Goal: Obtain resource: Download file/media

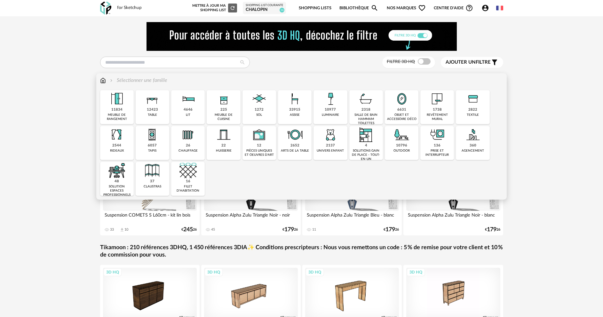
click at [305, 114] on div "33915 assise" at bounding box center [295, 107] width 34 height 34
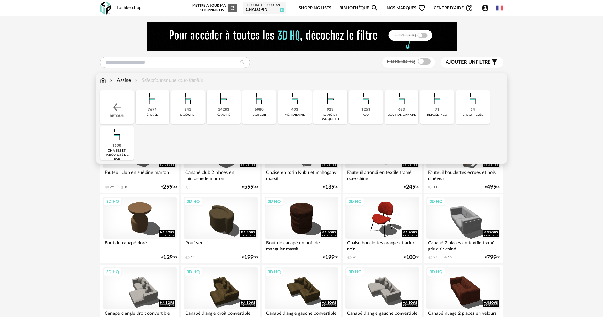
click at [187, 109] on div "941" at bounding box center [188, 110] width 7 height 5
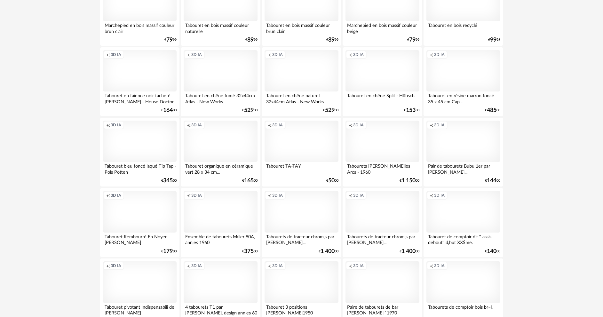
scroll to position [1257, 0]
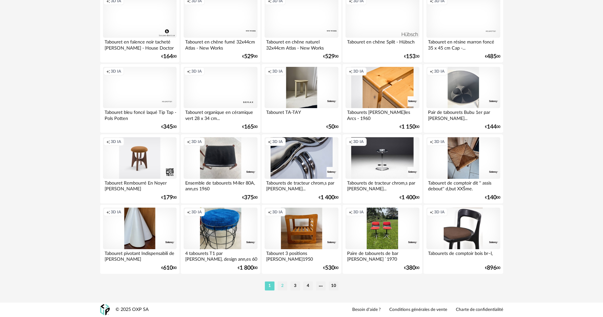
click at [282, 285] on li "2" at bounding box center [283, 286] width 10 height 9
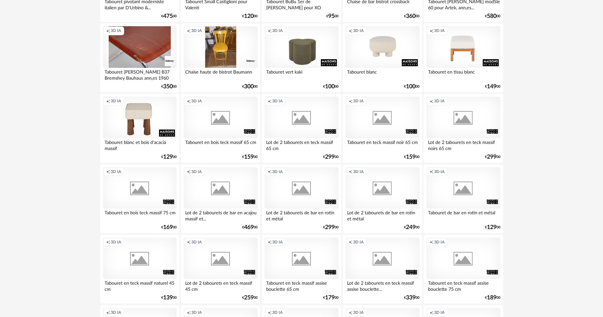
scroll to position [224, 0]
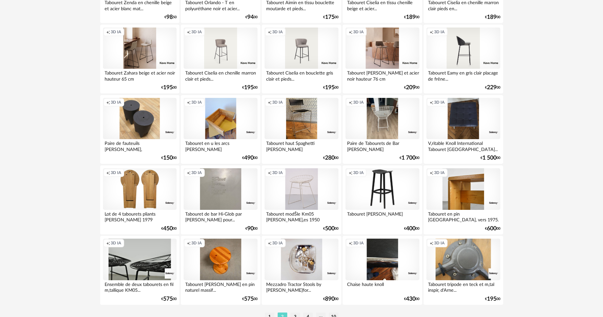
scroll to position [1257, 0]
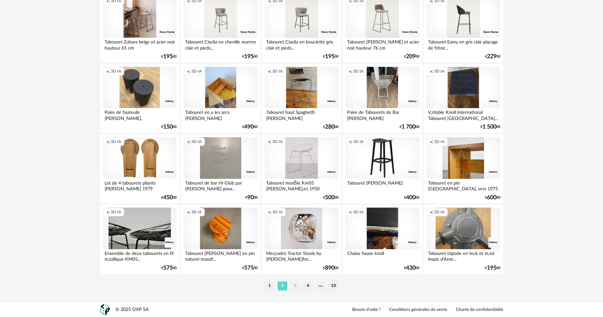
click at [293, 286] on li "3" at bounding box center [296, 286] width 10 height 9
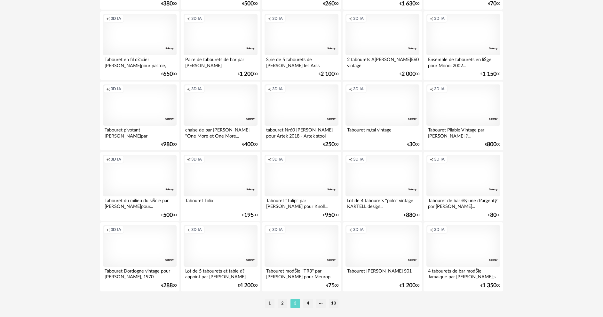
scroll to position [1257, 0]
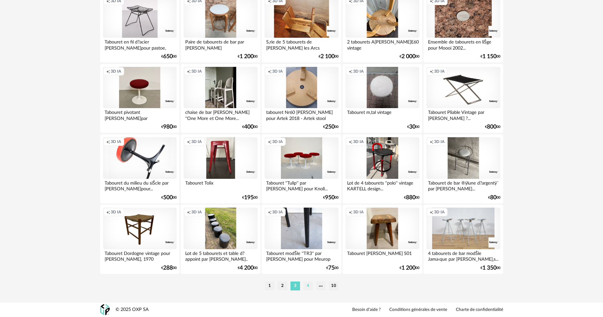
click at [310, 288] on li "4" at bounding box center [308, 286] width 10 height 9
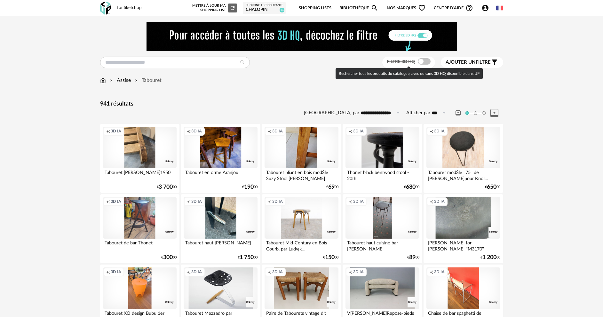
click at [424, 60] on span at bounding box center [424, 61] width 13 height 6
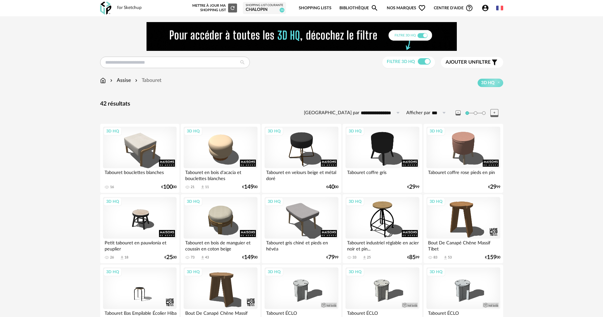
click at [122, 82] on div "Assise" at bounding box center [120, 80] width 22 height 7
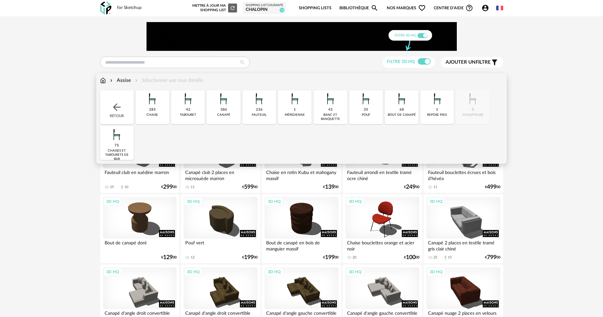
click at [114, 149] on div "chaises et tabourets de bar" at bounding box center [117, 155] width 30 height 12
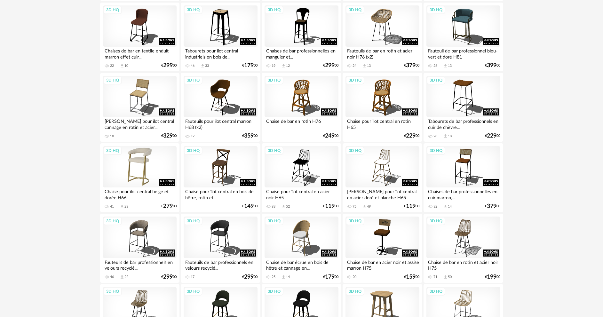
scroll to position [409, 0]
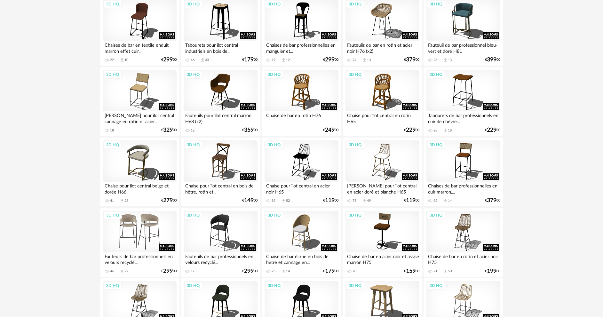
click at [138, 236] on div "3D HQ" at bounding box center [140, 232] width 74 height 42
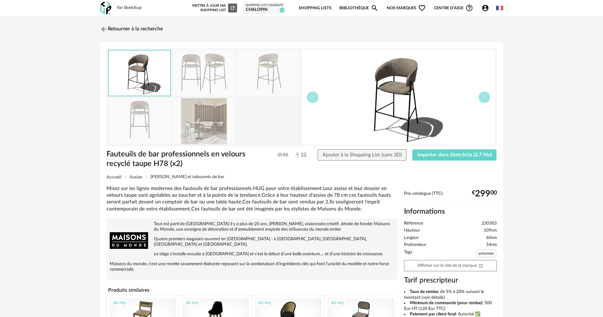
click at [199, 125] on img at bounding box center [204, 121] width 62 height 46
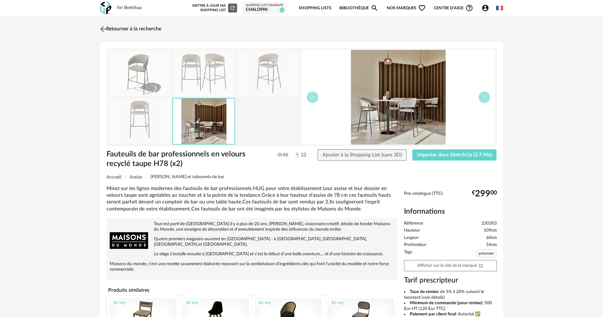
click at [106, 30] on img at bounding box center [103, 28] width 9 height 9
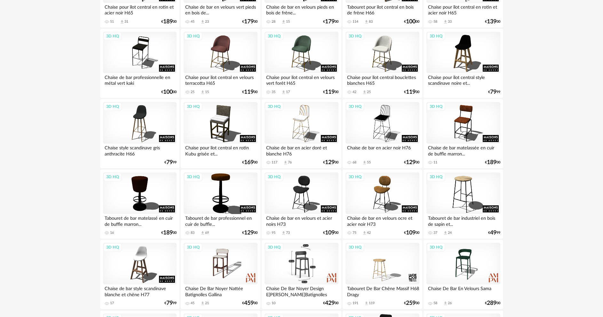
scroll to position [825, 0]
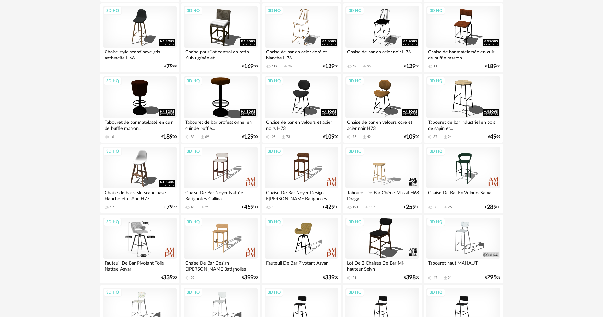
click at [140, 234] on div "3D HQ" at bounding box center [140, 239] width 74 height 42
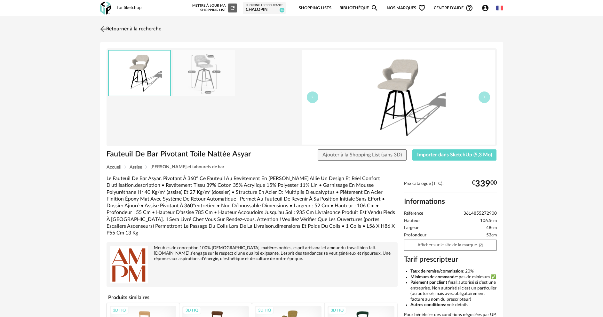
click at [105, 27] on img at bounding box center [103, 28] width 9 height 9
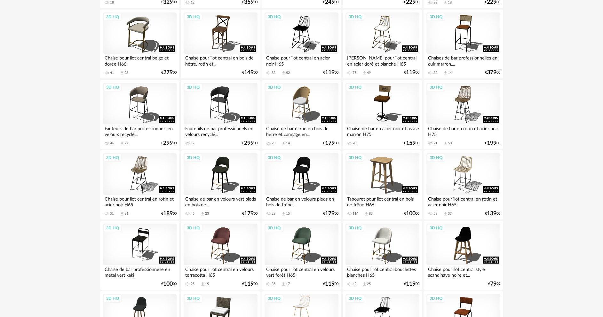
scroll to position [345, 0]
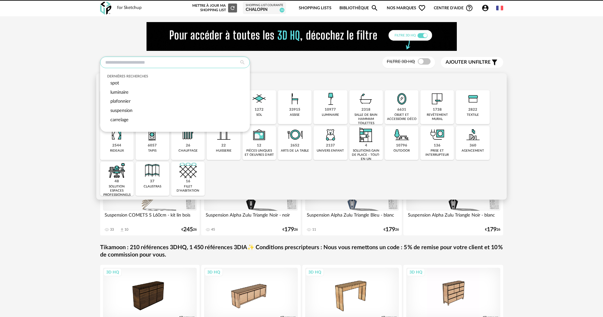
click at [141, 66] on input "text" at bounding box center [175, 63] width 150 height 12
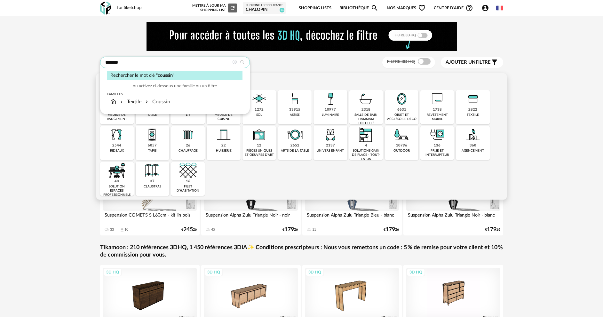
type input "*******"
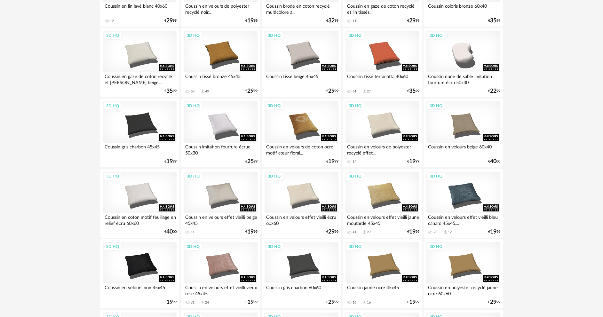
scroll to position [320, 0]
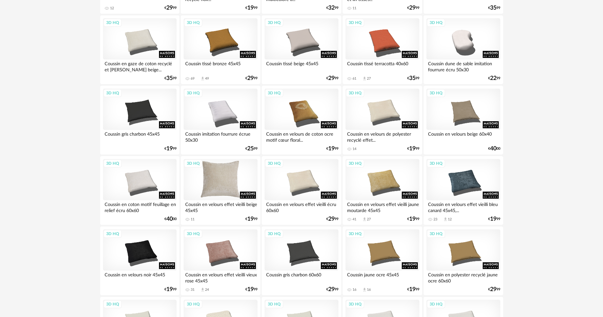
click at [219, 189] on div "3D HQ" at bounding box center [221, 180] width 74 height 42
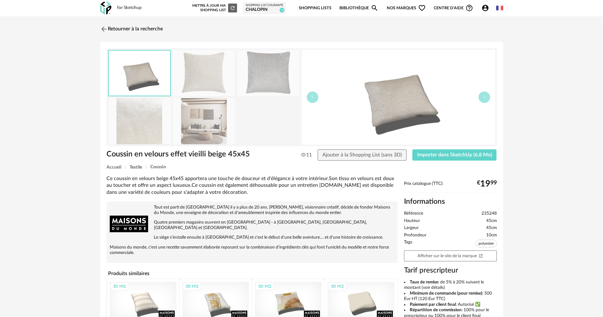
click at [129, 120] on img at bounding box center [139, 121] width 62 height 46
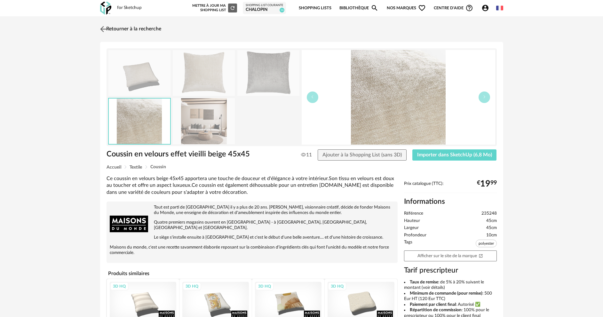
click at [103, 29] on img at bounding box center [103, 28] width 9 height 9
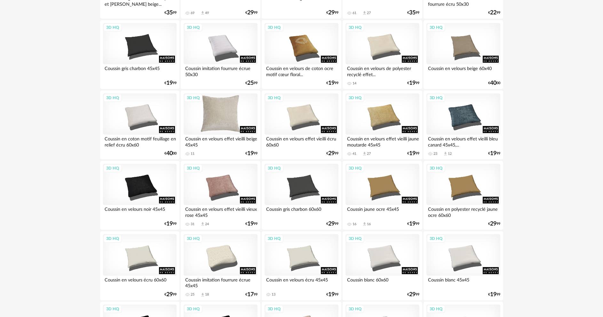
scroll to position [480, 0]
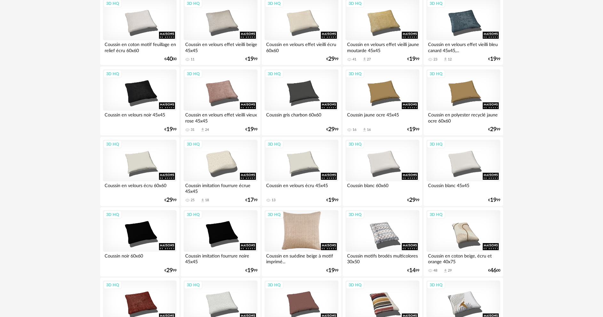
click at [310, 234] on div "3D HQ" at bounding box center [302, 231] width 74 height 42
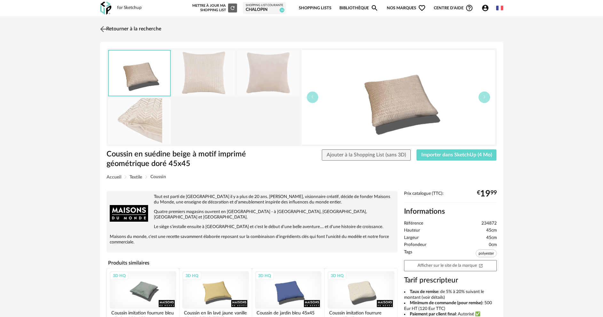
click at [105, 30] on img at bounding box center [103, 28] width 9 height 9
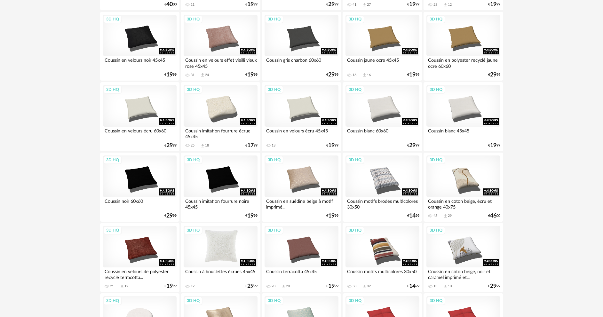
scroll to position [608, 0]
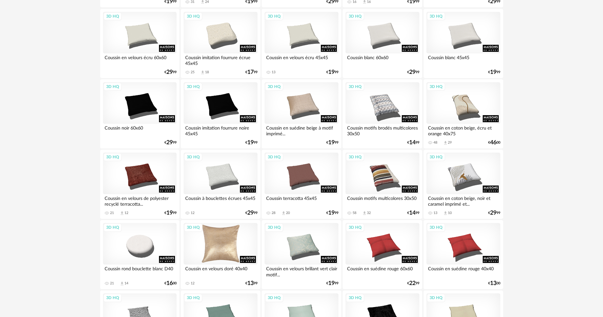
click at [232, 252] on div "3D HQ" at bounding box center [221, 244] width 74 height 42
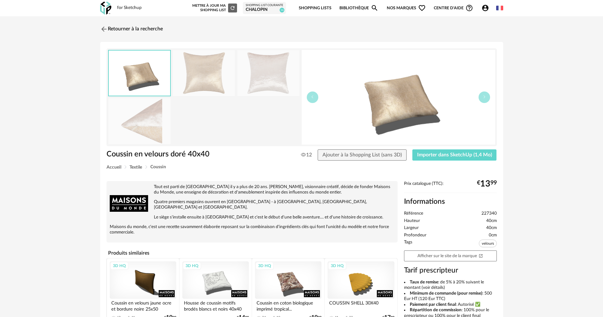
click at [142, 124] on img at bounding box center [139, 121] width 62 height 46
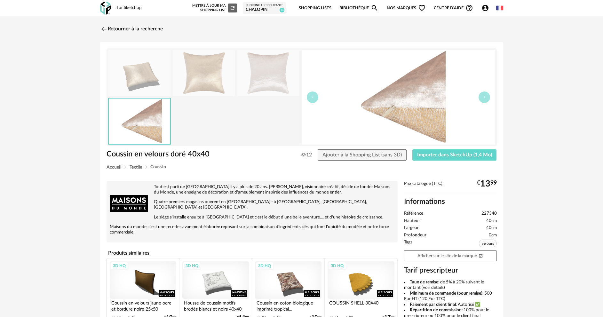
click at [203, 77] on img at bounding box center [204, 73] width 62 height 46
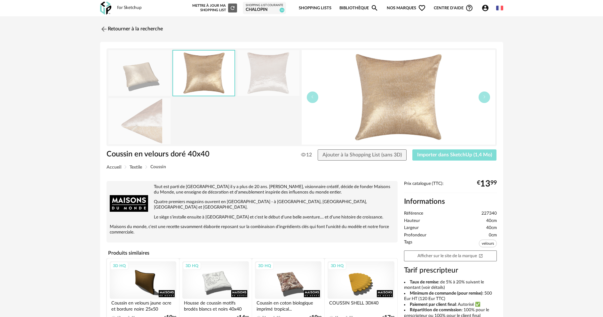
click at [452, 155] on span "Importer dans SketchUp (1,4 Mo)" at bounding box center [454, 154] width 75 height 5
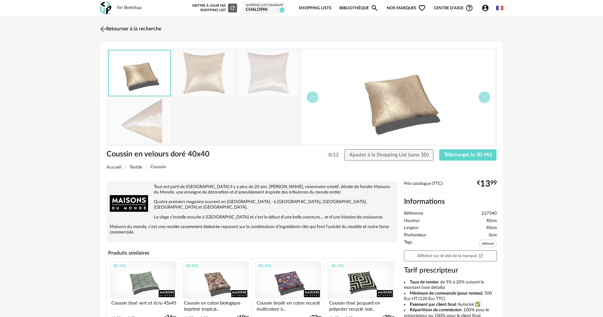
click at [103, 26] on img at bounding box center [103, 28] width 9 height 9
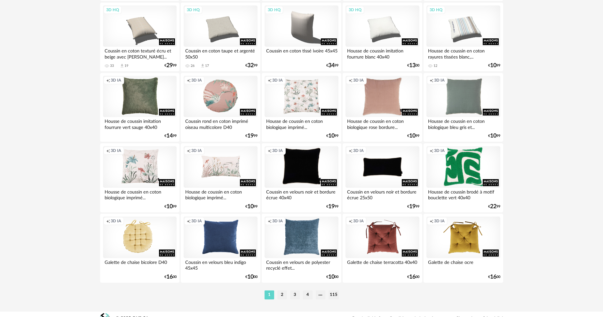
scroll to position [1257, 0]
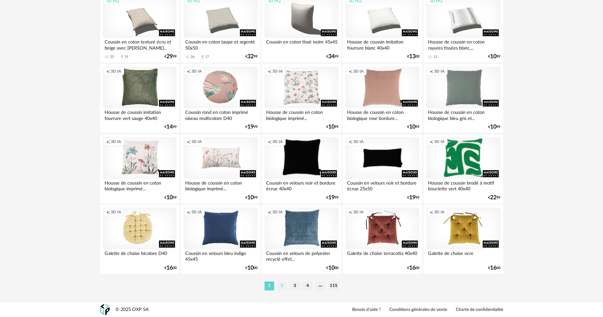
click at [281, 285] on li "2" at bounding box center [282, 286] width 10 height 9
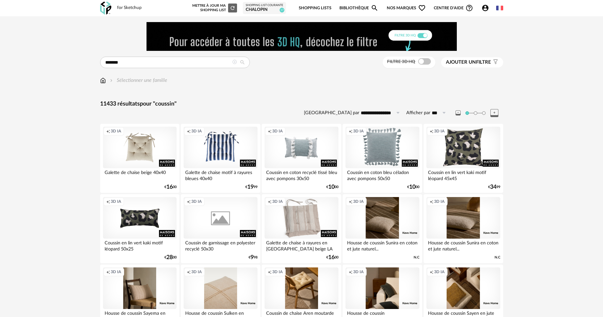
scroll to position [128, 0]
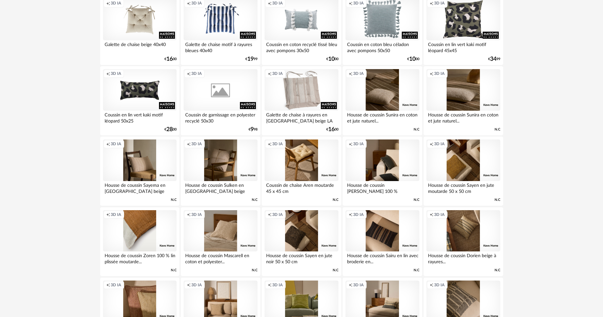
click at [138, 231] on div "Creation icon 3D IA" at bounding box center [140, 231] width 74 height 42
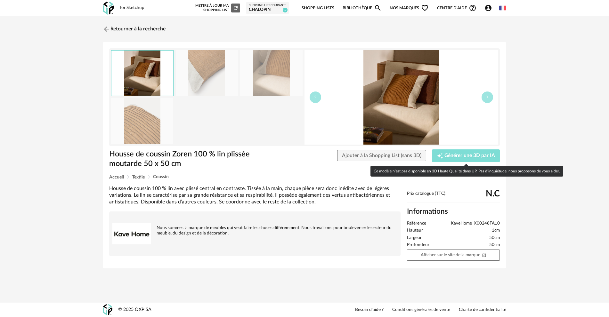
click at [462, 154] on span "Générer une 3D par IA" at bounding box center [469, 155] width 51 height 5
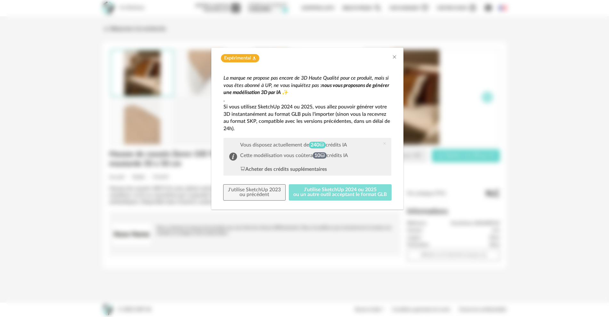
click at [350, 190] on button "J'utilise SketchUp 2024 ou 2025 ou un autre outil acceptant le format GLB" at bounding box center [340, 192] width 103 height 17
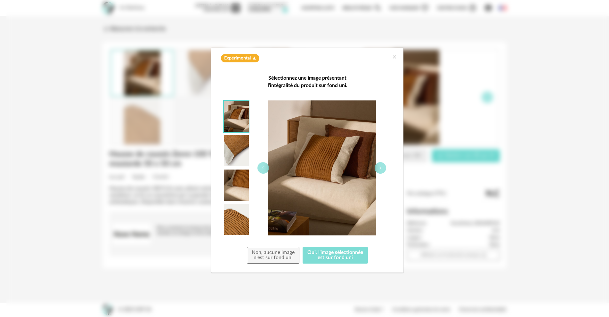
click at [336, 248] on button "Oui, l'image sélectionnée est sur fond uni" at bounding box center [334, 255] width 65 height 17
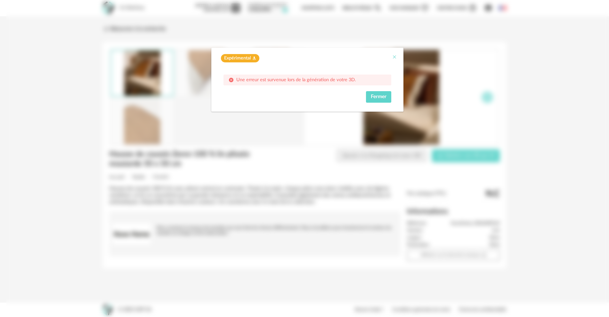
click at [393, 57] on icon "Close" at bounding box center [394, 56] width 5 height 5
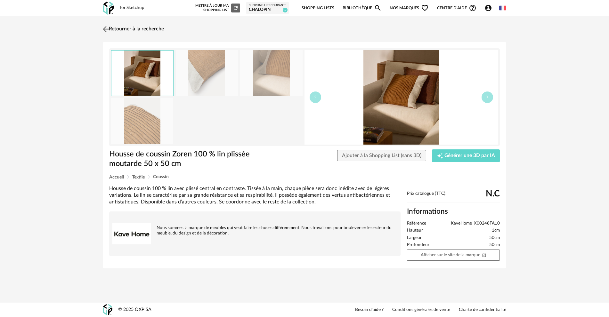
click at [104, 28] on img at bounding box center [105, 28] width 9 height 9
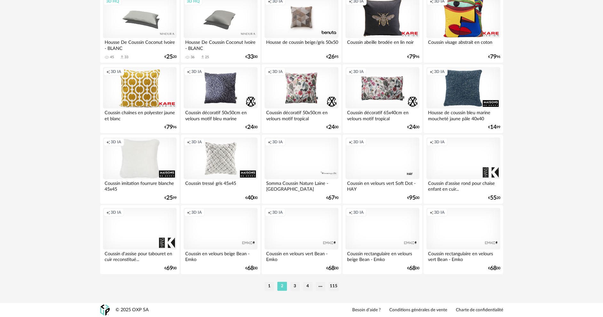
scroll to position [1257, 0]
click at [294, 286] on li "3" at bounding box center [295, 286] width 10 height 9
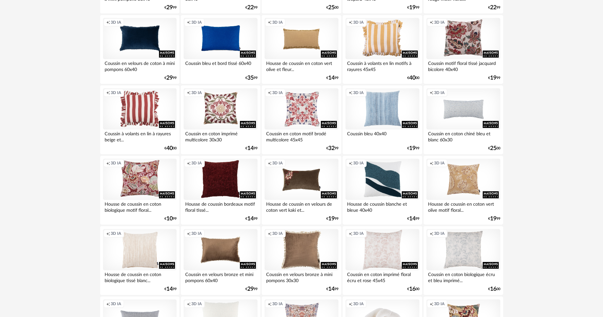
scroll to position [352, 0]
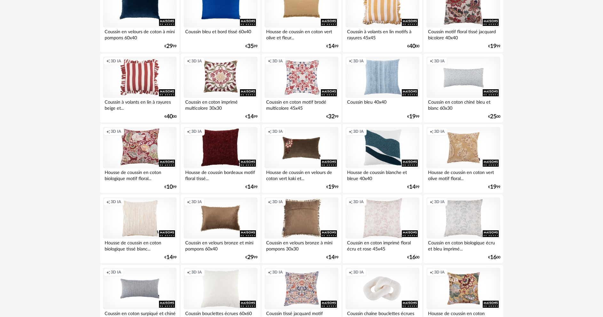
click at [302, 223] on div "Creation icon 3D IA" at bounding box center [302, 218] width 74 height 42
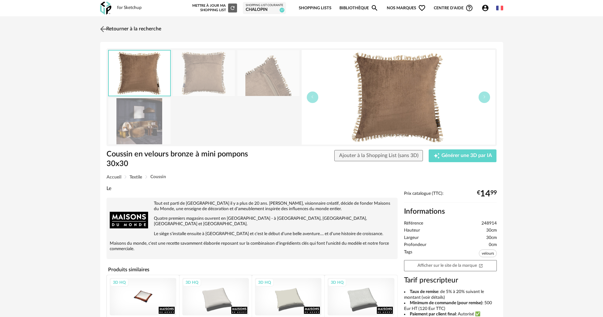
click at [103, 28] on img at bounding box center [103, 28] width 9 height 9
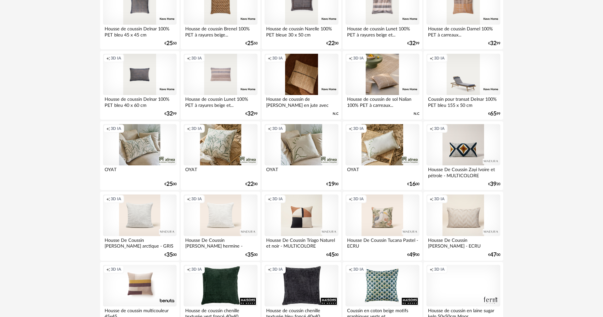
scroll to position [1257, 0]
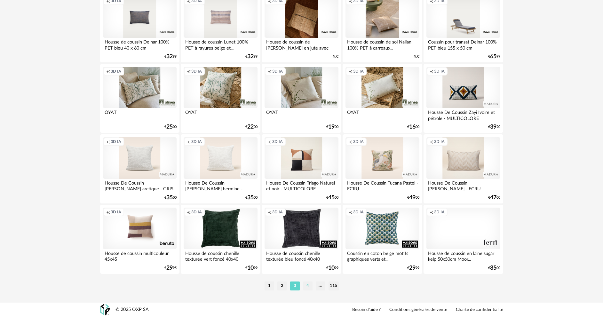
click at [309, 287] on li "4" at bounding box center [308, 286] width 10 height 9
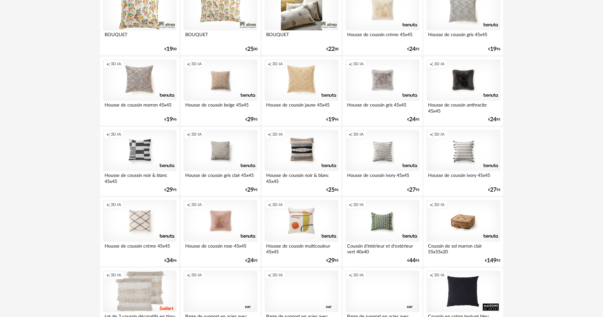
scroll to position [1257, 0]
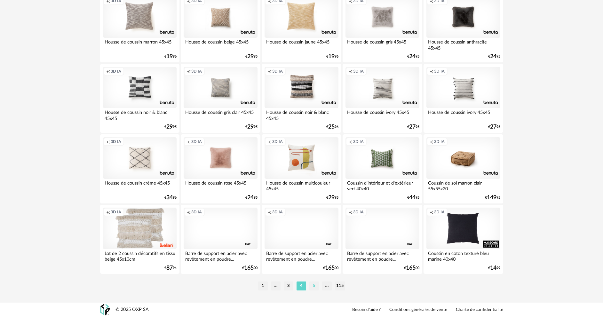
click at [313, 288] on li "5" at bounding box center [314, 286] width 10 height 9
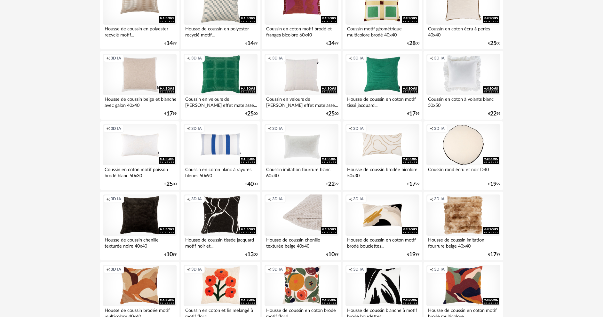
scroll to position [352, 0]
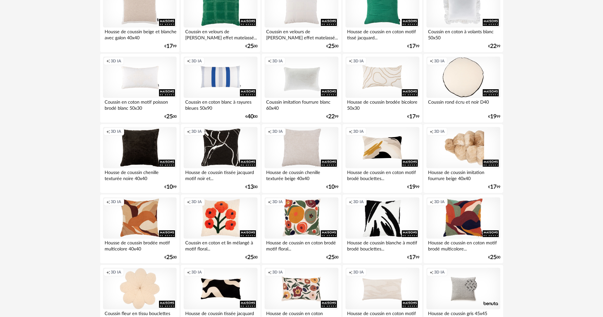
click at [463, 152] on div "Creation icon 3D IA" at bounding box center [464, 148] width 74 height 42
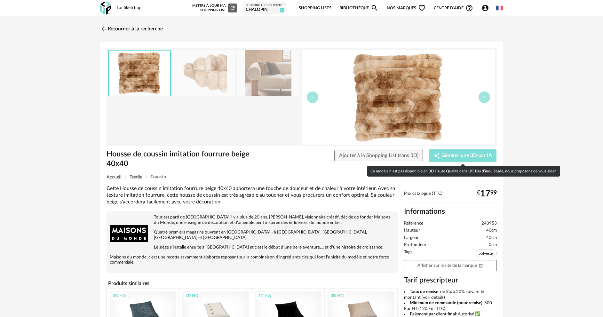
click at [470, 159] on button "Creation icon Générer une 3D par IA" at bounding box center [463, 155] width 68 height 13
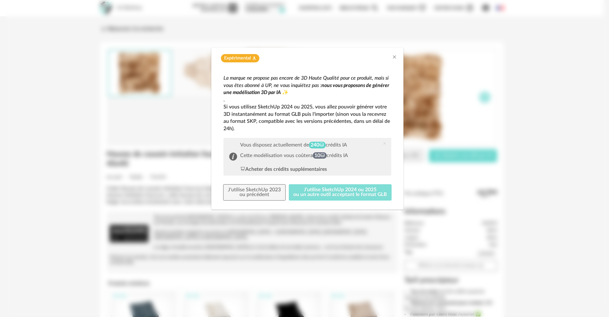
click at [313, 197] on button "J'utilise SketchUp 2024 ou 2025 ou un autre outil acceptant le format GLB" at bounding box center [340, 192] width 103 height 17
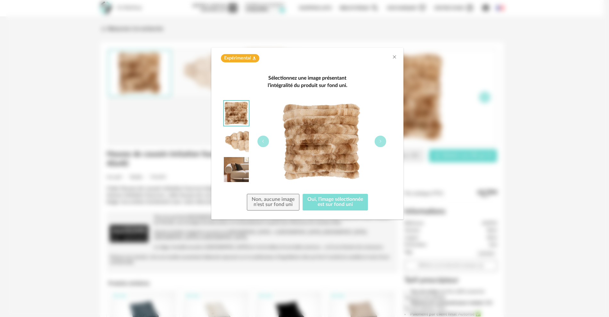
click at [313, 197] on button "Oui, l'image sélectionnée est sur fond uni" at bounding box center [334, 202] width 65 height 17
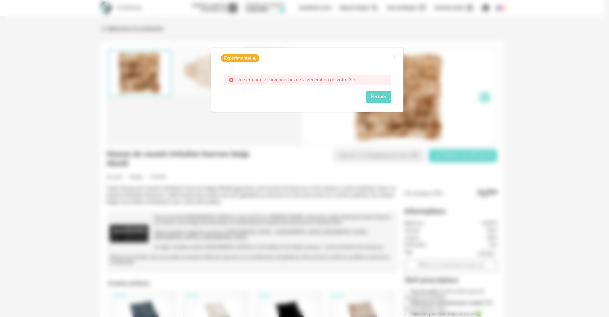
click at [396, 56] on icon "Close" at bounding box center [394, 56] width 5 height 5
